Goal: Information Seeking & Learning: Learn about a topic

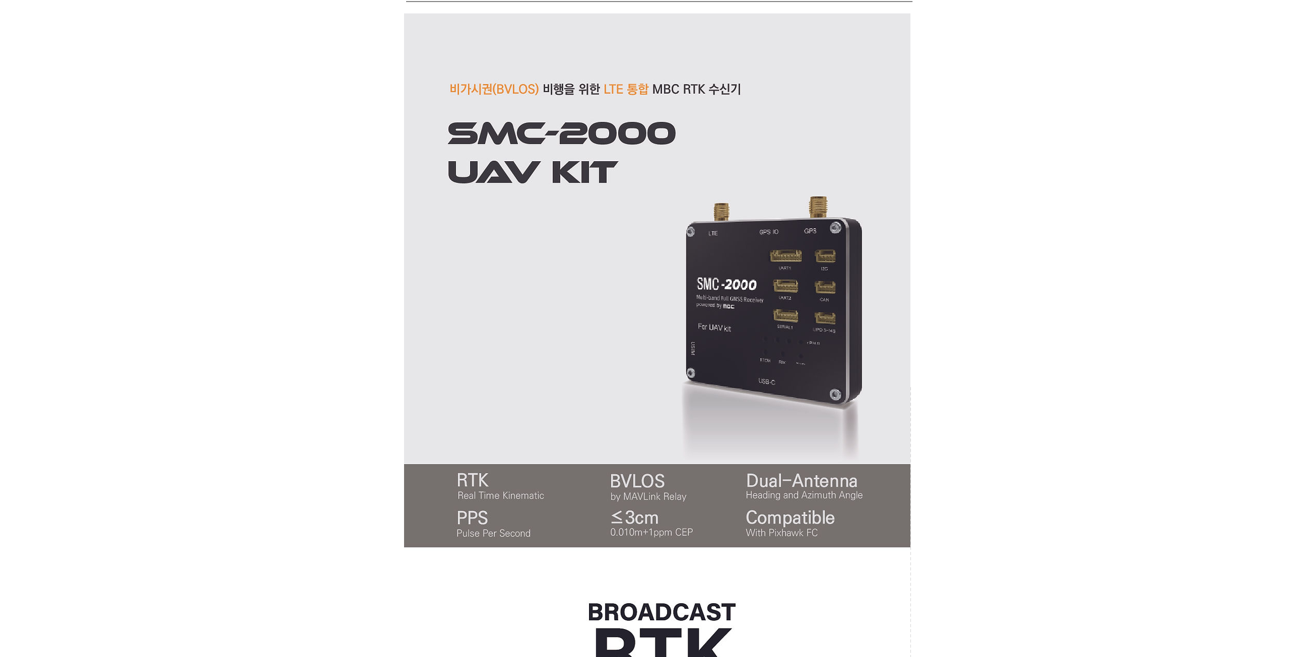
scroll to position [1, 0]
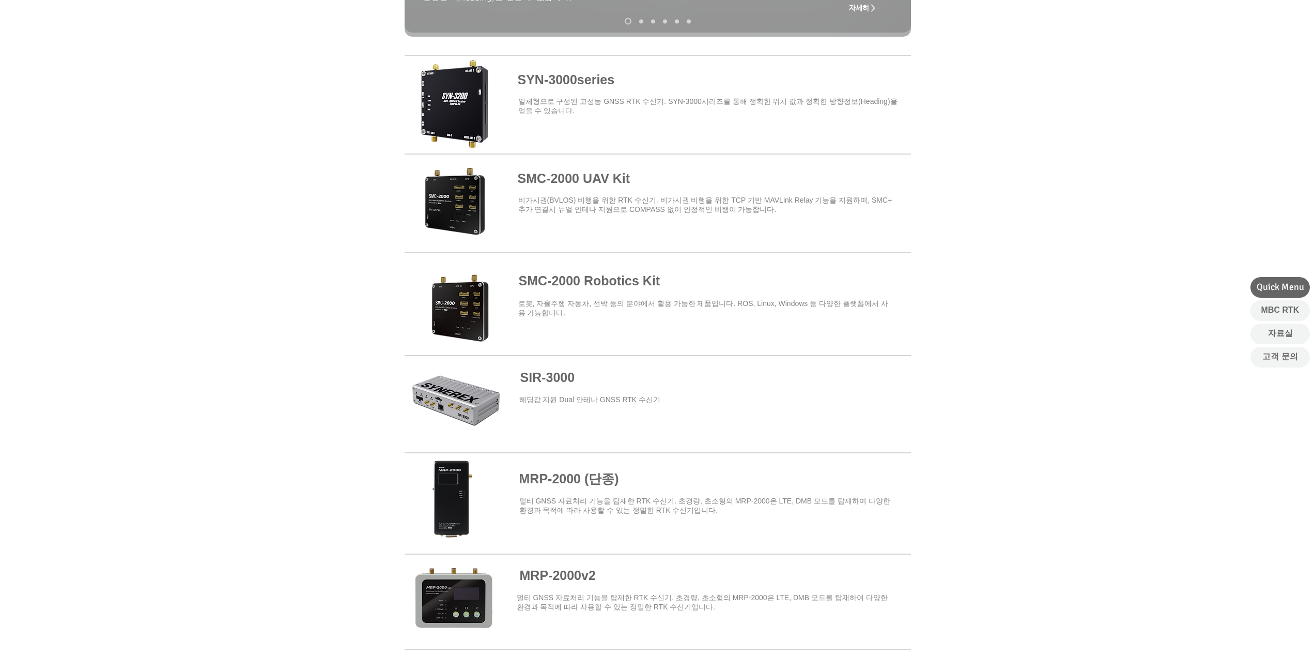
scroll to position [258, 0]
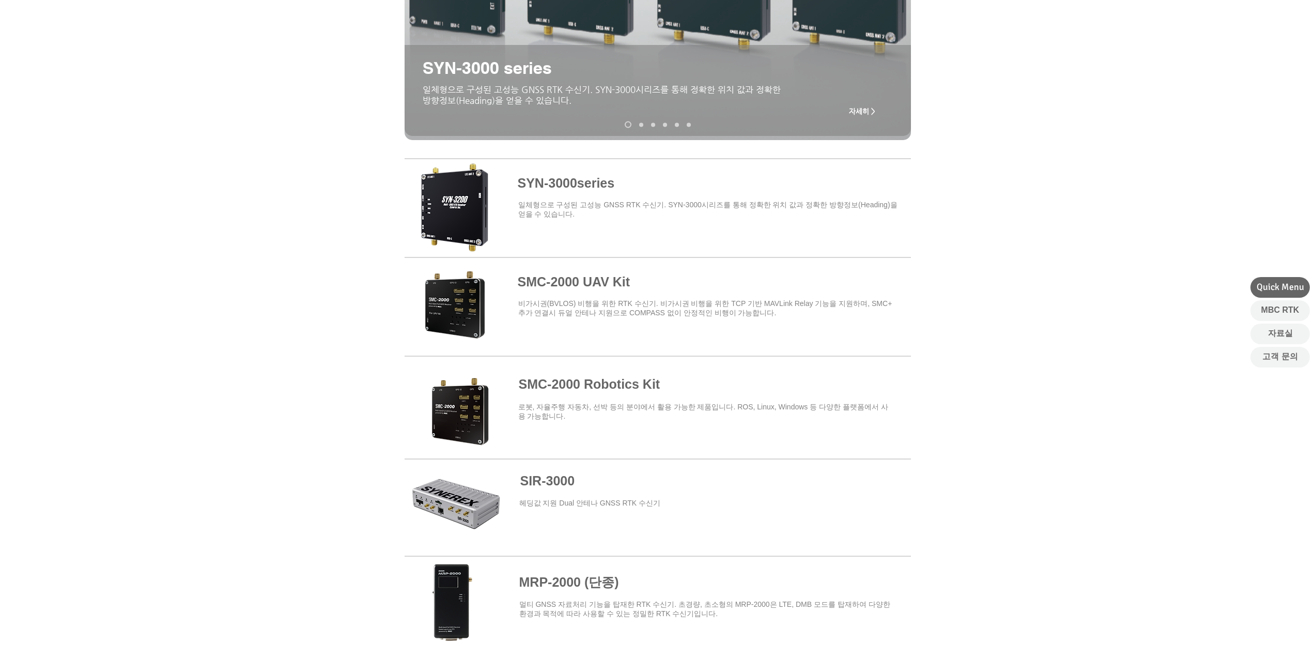
click at [571, 188] on span at bounding box center [657, 206] width 506 height 90
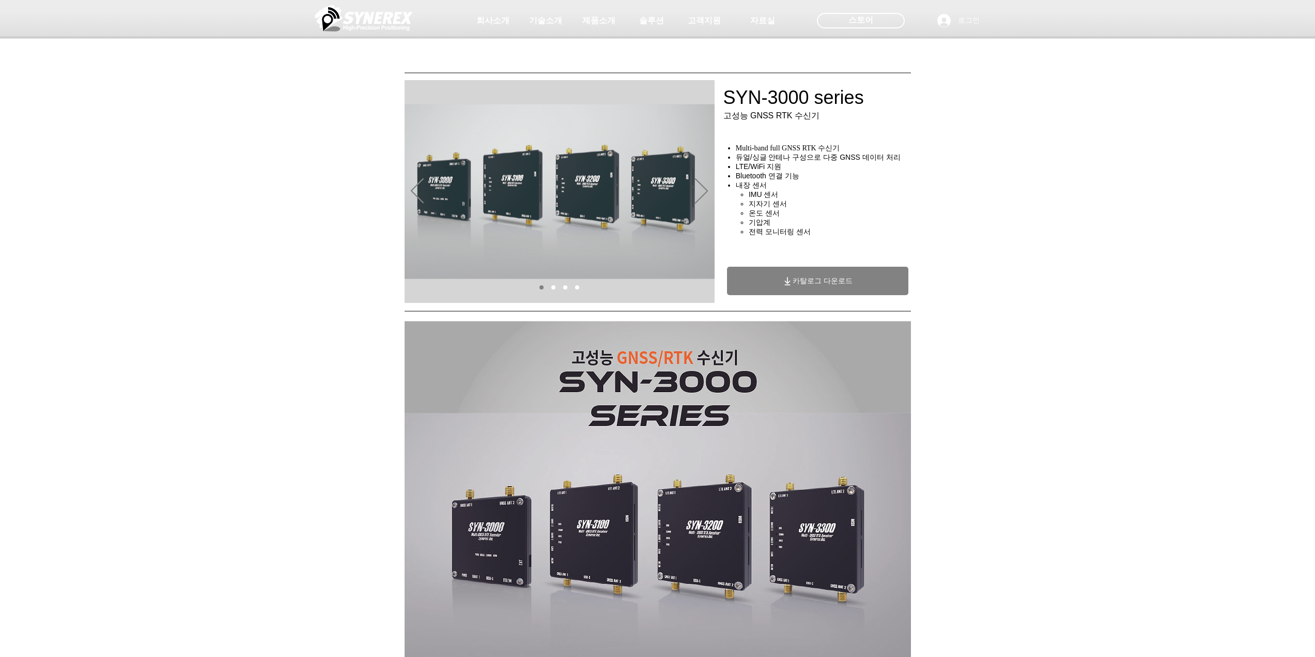
click at [1075, 226] on div "main content" at bounding box center [657, 232] width 1315 height 148
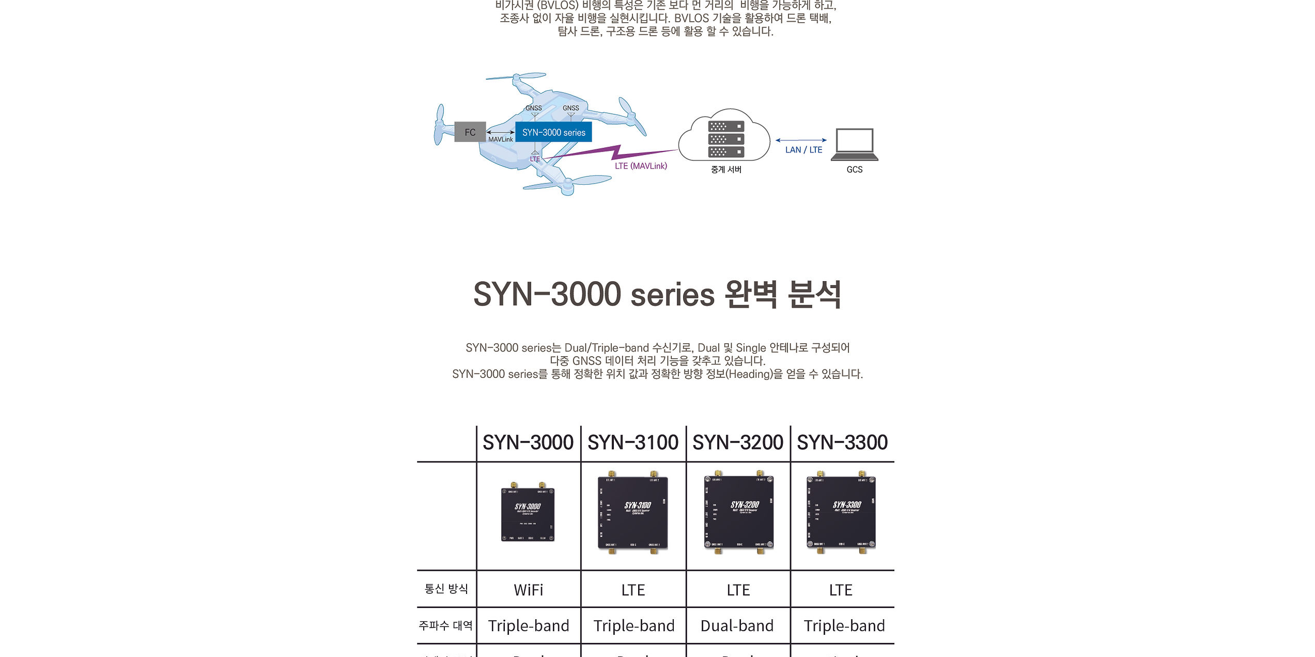
scroll to position [1291, 0]
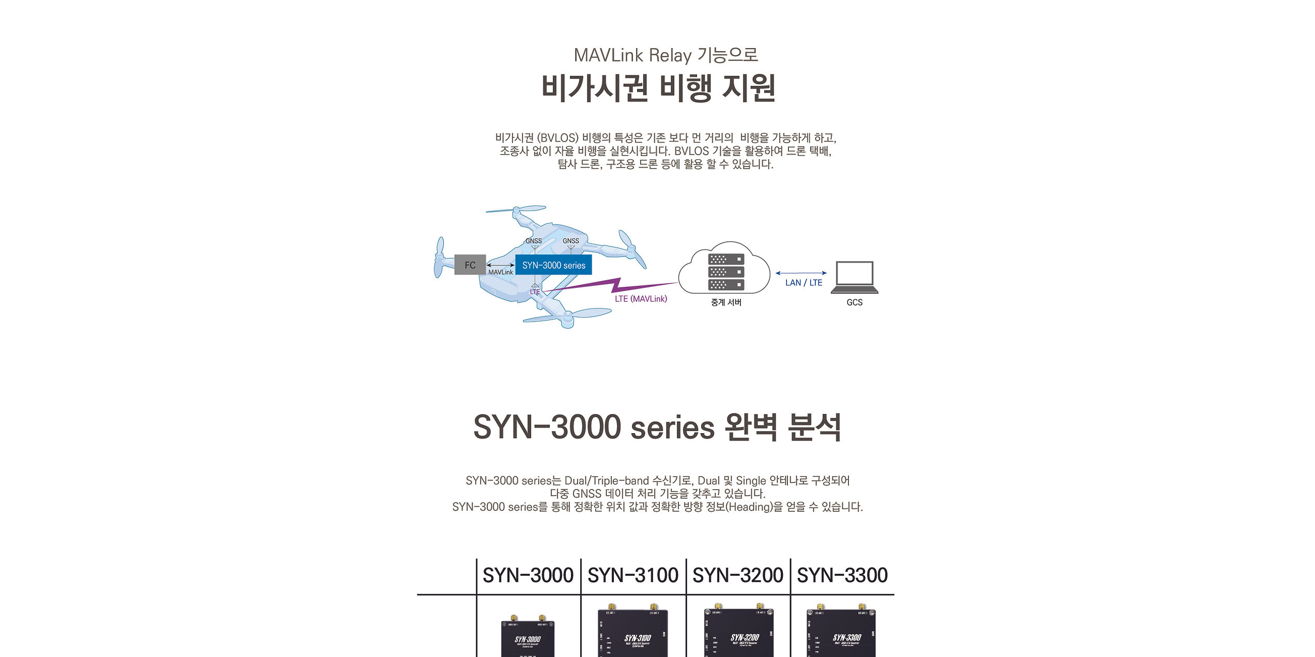
scroll to position [258, 0]
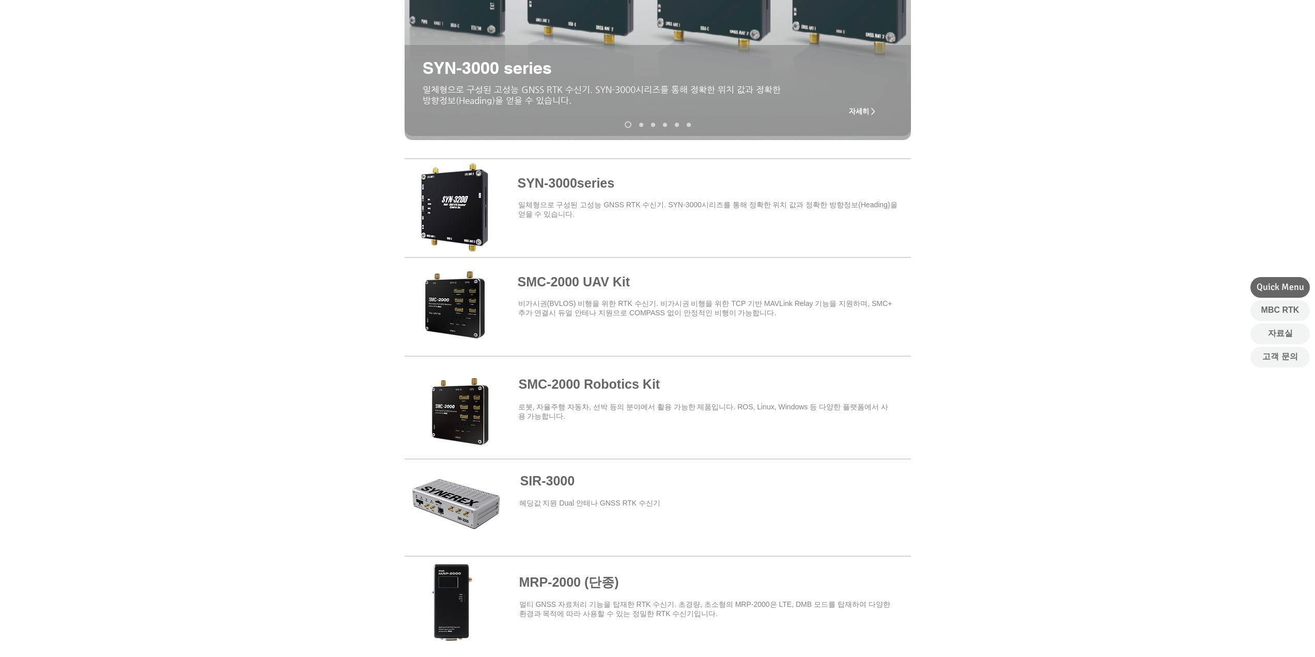
click at [572, 286] on span at bounding box center [657, 304] width 506 height 90
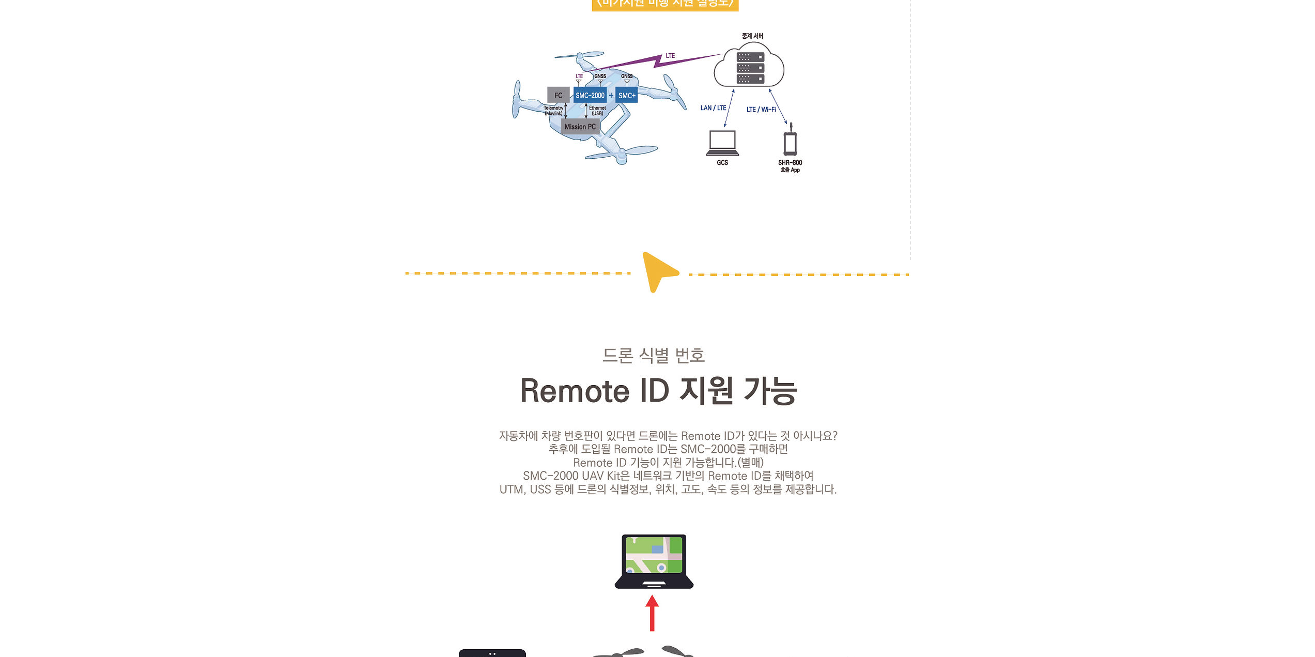
scroll to position [2479, 0]
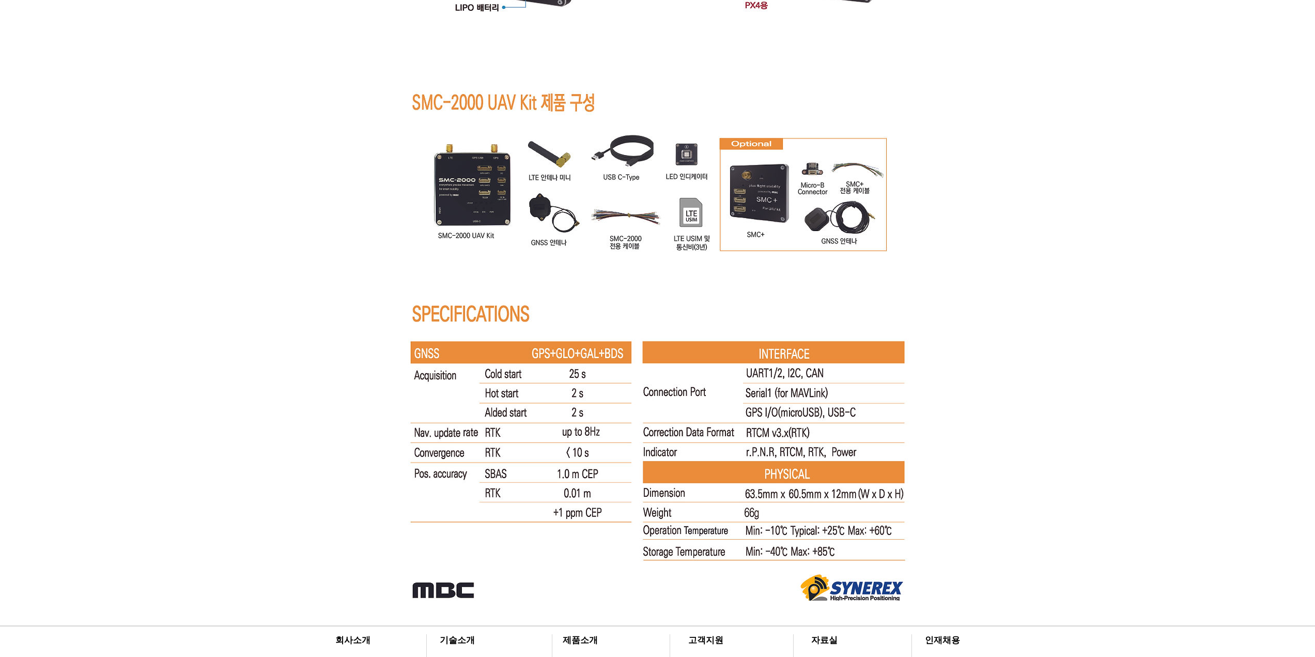
scroll to position [6405, 0]
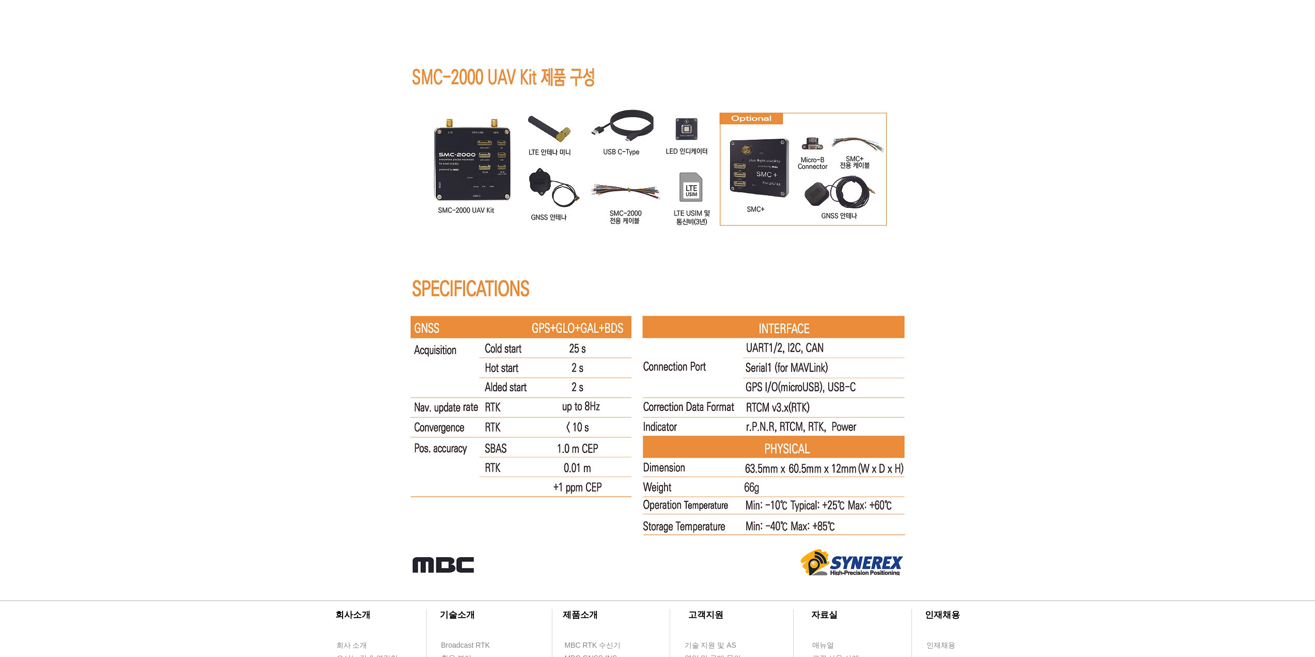
drag, startPoint x: 980, startPoint y: 527, endPoint x: 915, endPoint y: 601, distance: 98.1
